Goal: Find specific page/section: Find specific page/section

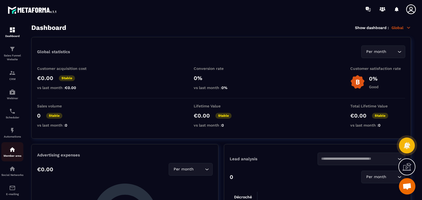
click at [13, 153] on img at bounding box center [12, 150] width 7 height 7
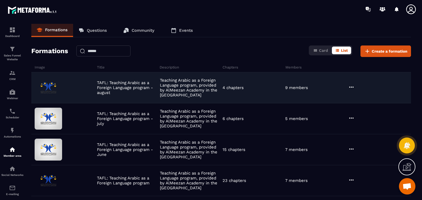
click at [350, 87] on icon at bounding box center [351, 87] width 7 height 7
click at [355, 96] on icon "button" at bounding box center [354, 98] width 5 height 5
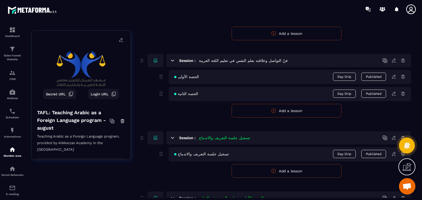
scroll to position [100, 0]
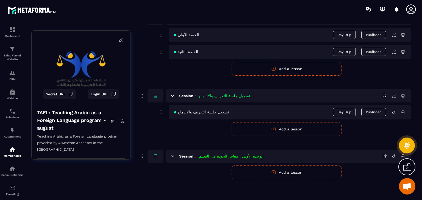
click at [393, 113] on icon at bounding box center [393, 112] width 3 height 4
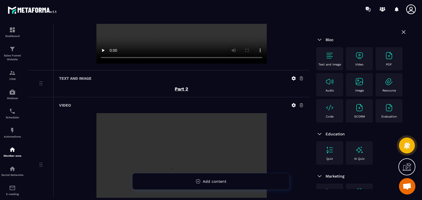
scroll to position [106, 0]
